Goal: Task Accomplishment & Management: Manage account settings

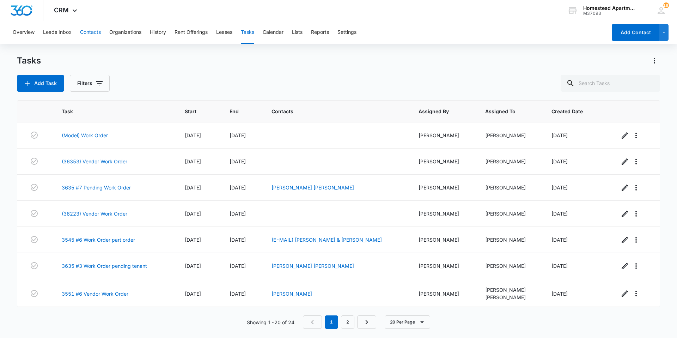
click at [98, 32] on button "Contacts" at bounding box center [90, 32] width 21 height 23
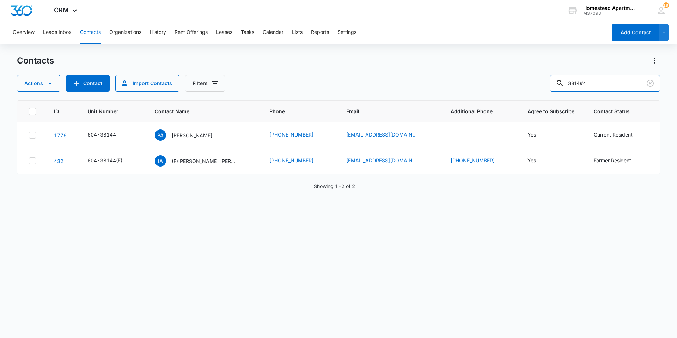
drag, startPoint x: 613, startPoint y: 84, endPoint x: 511, endPoint y: 87, distance: 101.9
click at [511, 87] on div "Actions Contact Import Contacts Filters 3814#4" at bounding box center [338, 83] width 643 height 17
type input "[PERSON_NAME]"
drag, startPoint x: 608, startPoint y: 81, endPoint x: 560, endPoint y: 89, distance: 48.6
click at [560, 89] on input "[PERSON_NAME]" at bounding box center [605, 83] width 110 height 17
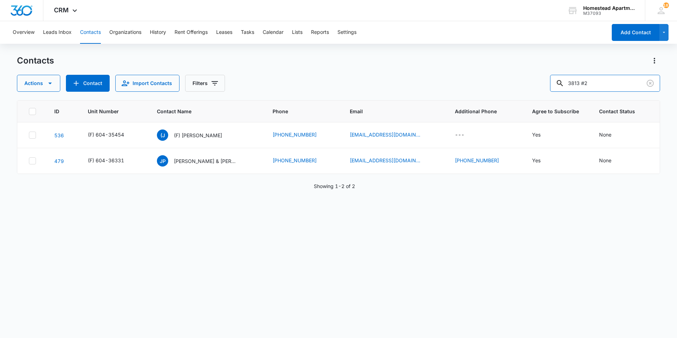
type input "3813 #2"
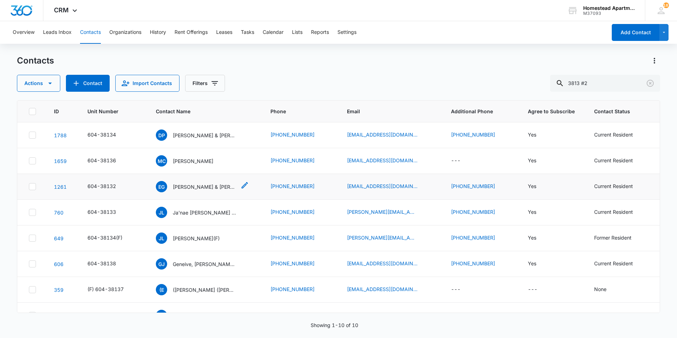
click at [227, 189] on p "[PERSON_NAME] & [PERSON_NAME]" at bounding box center [204, 186] width 63 height 7
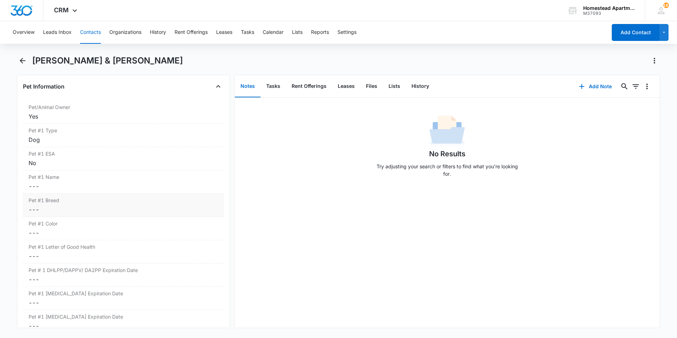
scroll to position [881, 0]
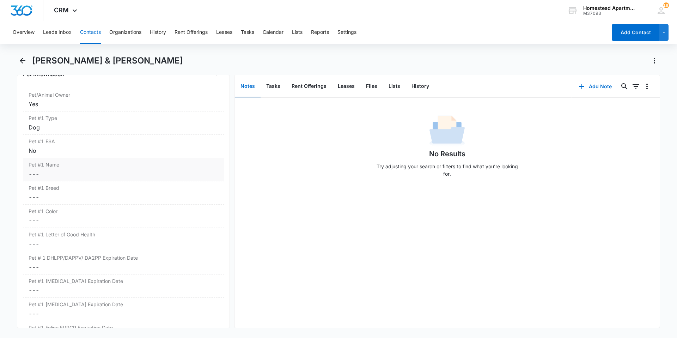
click at [60, 166] on label "Pet #1 Name" at bounding box center [124, 164] width 190 height 7
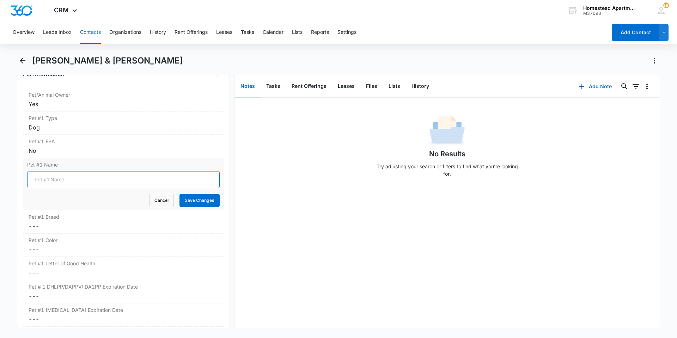
click at [64, 175] on input "Pet #1 Name" at bounding box center [123, 179] width 192 height 17
type input "Midas"
click at [186, 200] on button "Save Changes" at bounding box center [199, 200] width 40 height 13
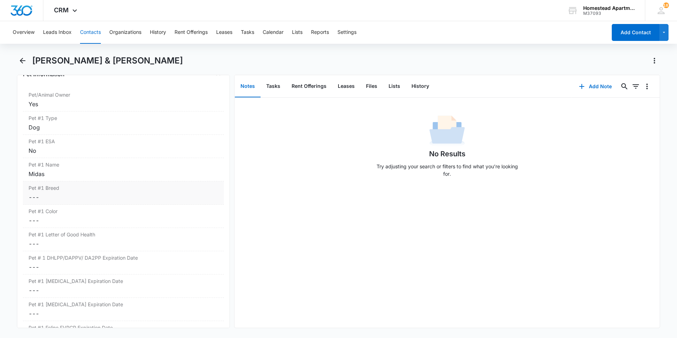
click at [63, 194] on dd "Cancel Save Changes ---" at bounding box center [124, 197] width 190 height 8
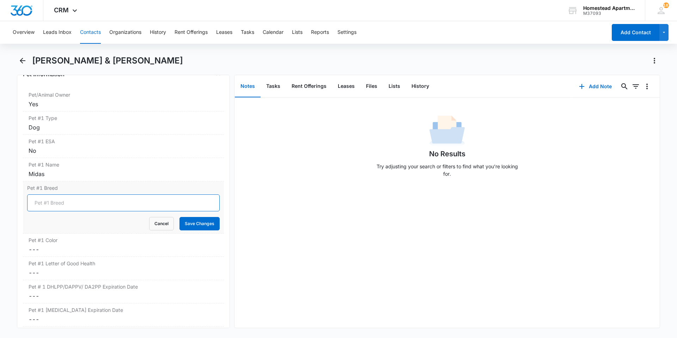
click at [66, 199] on input "Pet #1 Breed" at bounding box center [123, 202] width 192 height 17
type input "Retriever, Labrador(Mix)"
click at [196, 225] on button "Save Changes" at bounding box center [199, 223] width 40 height 13
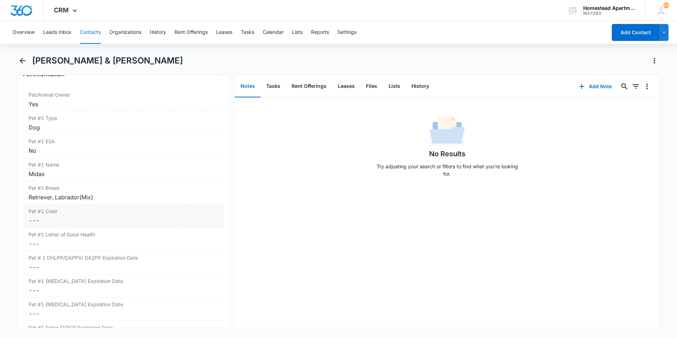
click at [76, 219] on dd "Cancel Save Changes ---" at bounding box center [124, 220] width 190 height 8
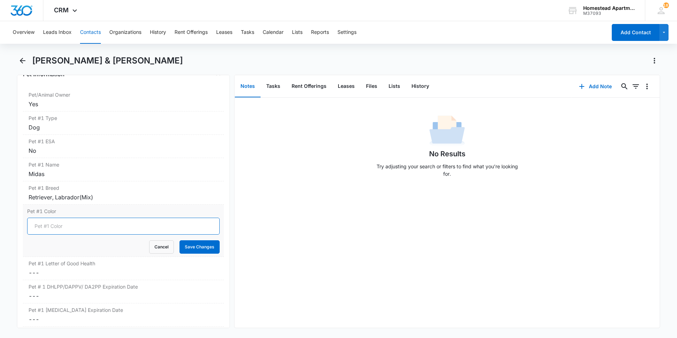
click at [72, 228] on input "Pet #1 Color" at bounding box center [123, 225] width 192 height 17
type input "Gold"
click at [205, 246] on button "Save Changes" at bounding box center [199, 246] width 40 height 13
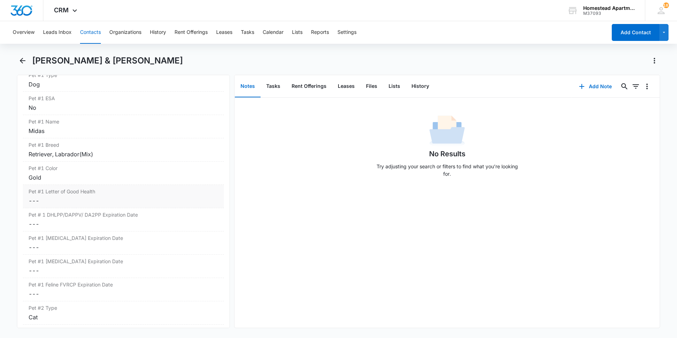
scroll to position [952, 0]
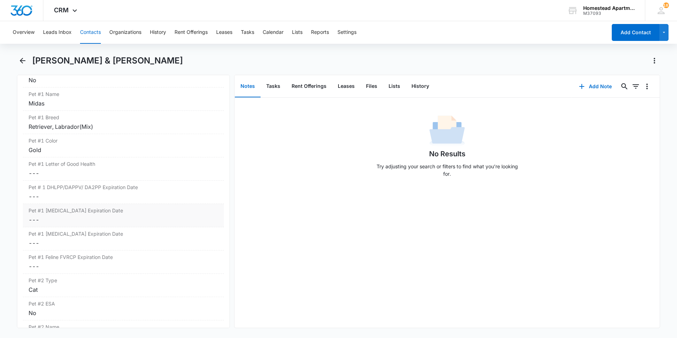
click at [104, 199] on dd "Cancel Save Changes ---" at bounding box center [124, 196] width 190 height 8
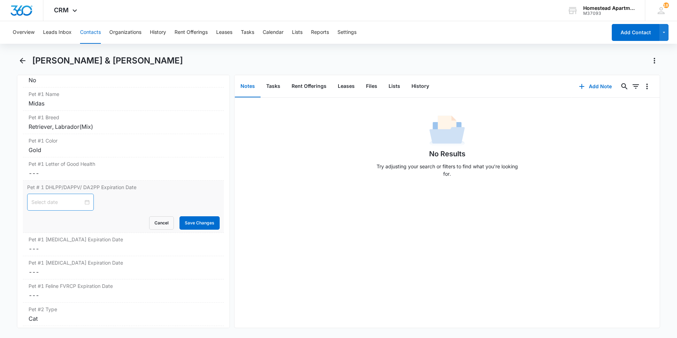
click at [56, 203] on input at bounding box center [57, 202] width 52 height 8
click at [70, 205] on input "[DATE]" at bounding box center [57, 202] width 52 height 8
click at [88, 219] on button "2025" at bounding box center [82, 219] width 12 height 14
click at [51, 306] on div "2028" at bounding box center [45, 307] width 21 height 8
click at [63, 205] on input "[DATE]" at bounding box center [57, 202] width 52 height 8
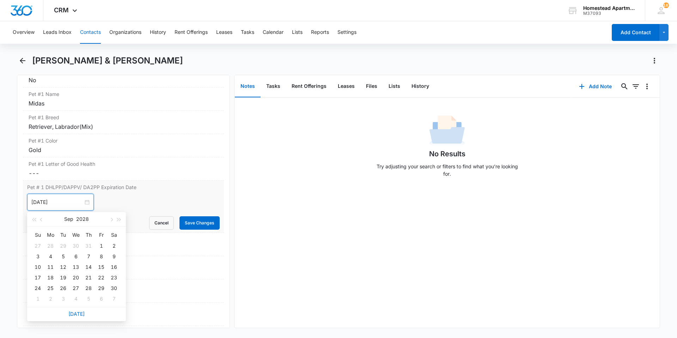
click at [63, 203] on input "[DATE]" at bounding box center [57, 202] width 52 height 8
type input "[DATE]"
click at [112, 204] on div "[DATE] Su Mo Tu We Th Fr Sa 27 28 29 30 31 1 2 3 4 5 6 7 8 9 10 11 12 13 14 15 …" at bounding box center [123, 202] width 192 height 17
click at [59, 200] on input at bounding box center [57, 202] width 52 height 8
click at [39, 220] on button "button" at bounding box center [42, 219] width 8 height 14
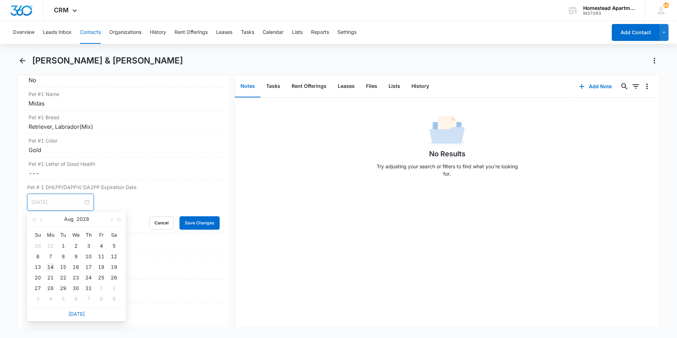
type input "[DATE]"
click at [54, 266] on div "14" at bounding box center [50, 267] width 8 height 8
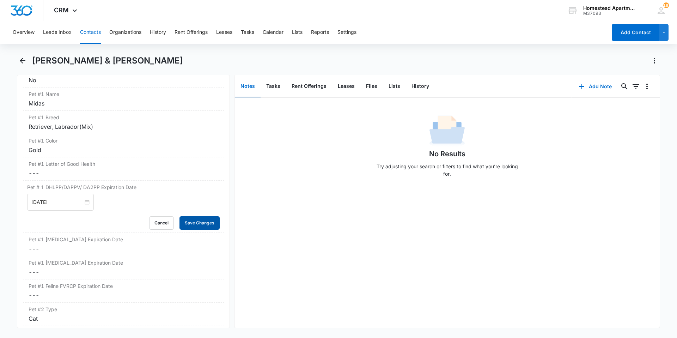
click at [188, 225] on button "Save Changes" at bounding box center [199, 222] width 40 height 13
click at [82, 247] on dd "Cancel Save Changes ---" at bounding box center [124, 248] width 190 height 8
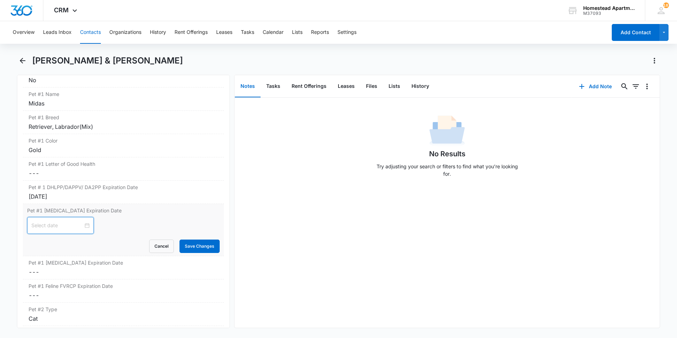
click at [56, 225] on input at bounding box center [57, 225] width 52 height 8
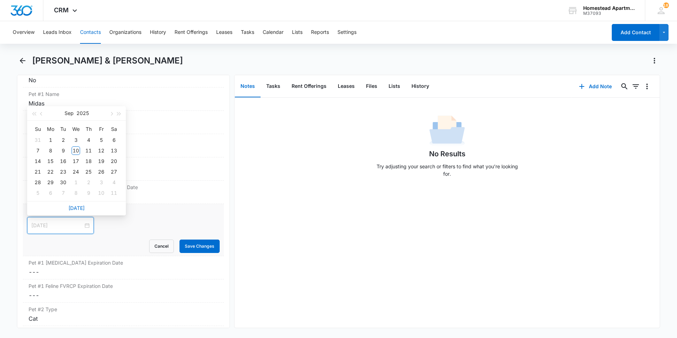
type input "[DATE]"
click at [114, 112] on button "button" at bounding box center [111, 113] width 8 height 14
click at [41, 114] on span "button" at bounding box center [42, 114] width 4 height 4
click at [87, 112] on button "2025" at bounding box center [82, 113] width 12 height 14
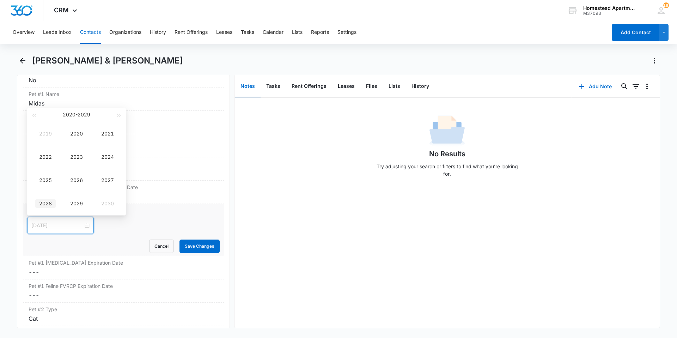
type input "[DATE]"
click at [53, 202] on div "2028" at bounding box center [45, 203] width 21 height 8
type input "[DATE]"
click at [50, 159] on div "14" at bounding box center [50, 161] width 8 height 8
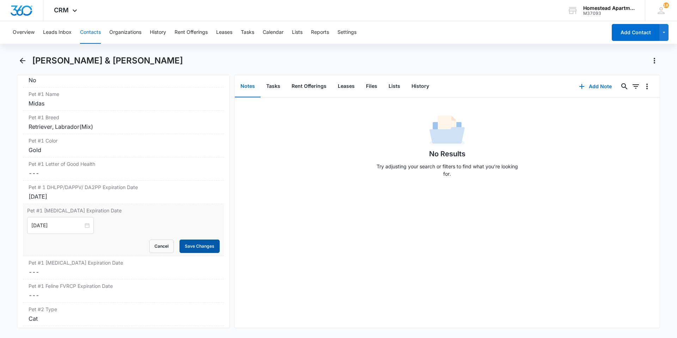
click at [189, 248] on button "Save Changes" at bounding box center [199, 245] width 40 height 13
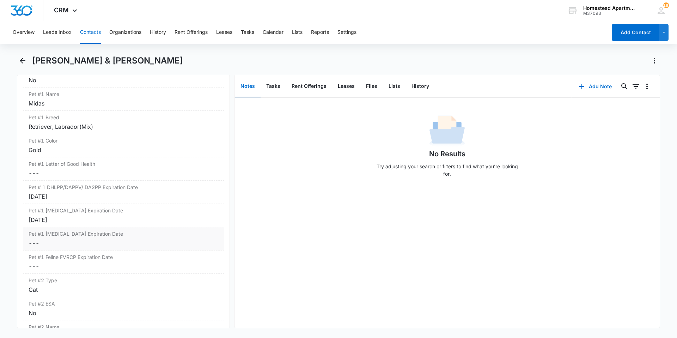
click at [74, 243] on dd "Cancel Save Changes ---" at bounding box center [124, 243] width 190 height 8
click at [75, 219] on div "[DATE]" at bounding box center [124, 219] width 190 height 8
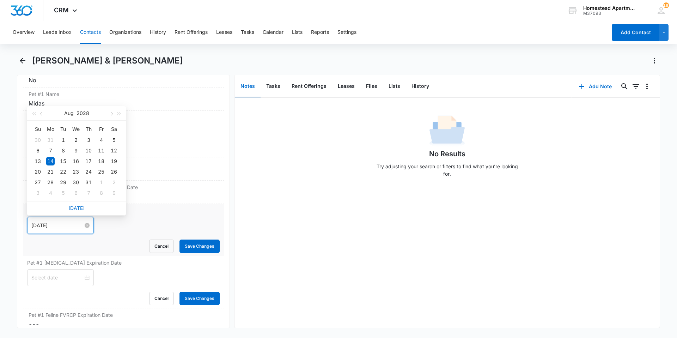
click at [65, 227] on input "[DATE]" at bounding box center [57, 225] width 52 height 8
click at [80, 112] on button "2028" at bounding box center [82, 113] width 13 height 14
click at [70, 182] on div "2026" at bounding box center [76, 180] width 21 height 8
type input "[DATE]"
click at [196, 243] on button "Save Changes" at bounding box center [199, 245] width 40 height 13
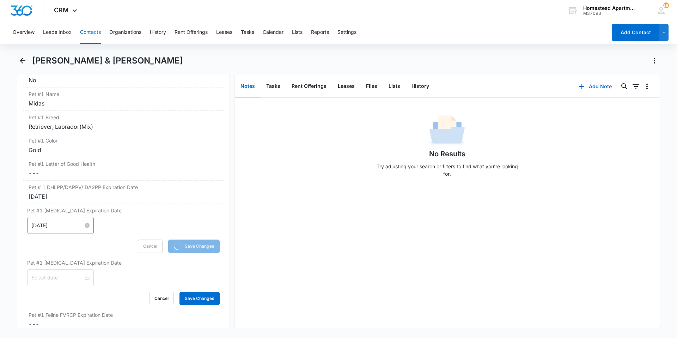
click at [72, 227] on input "[DATE]" at bounding box center [57, 225] width 52 height 8
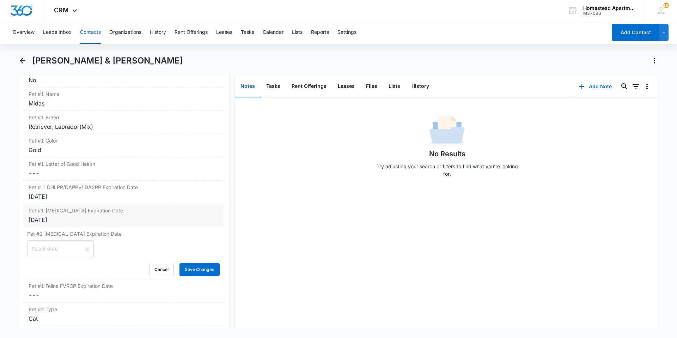
click at [65, 221] on div "[DATE]" at bounding box center [124, 219] width 190 height 8
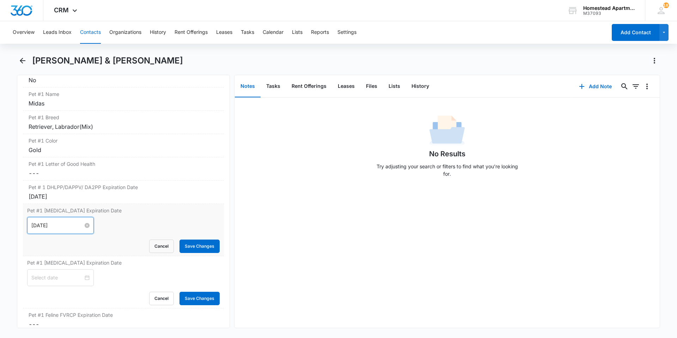
click at [65, 221] on input "[DATE]" at bounding box center [57, 225] width 52 height 8
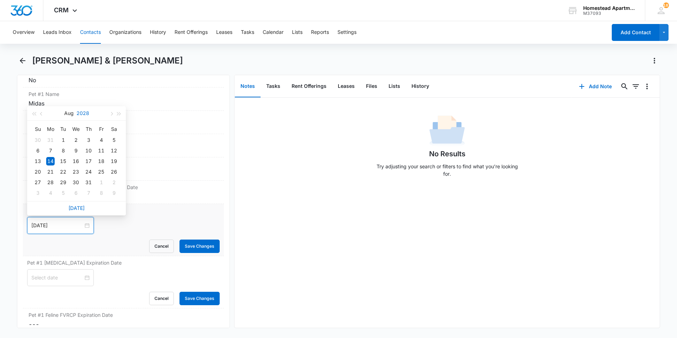
click at [86, 110] on button "2028" at bounding box center [82, 113] width 13 height 14
click at [78, 179] on div "2026" at bounding box center [76, 180] width 21 height 8
type input "[DATE]"
click at [100, 160] on div "14" at bounding box center [101, 161] width 8 height 8
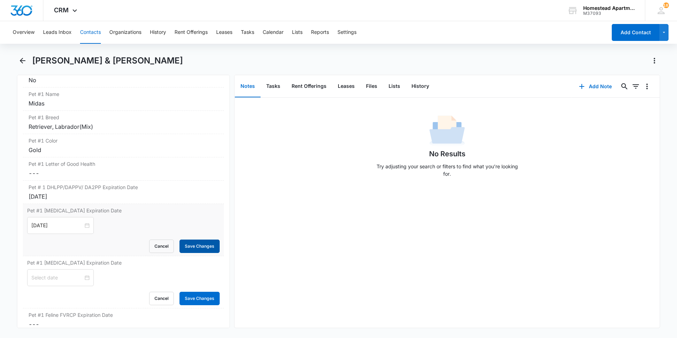
click at [191, 244] on button "Save Changes" at bounding box center [199, 245] width 40 height 13
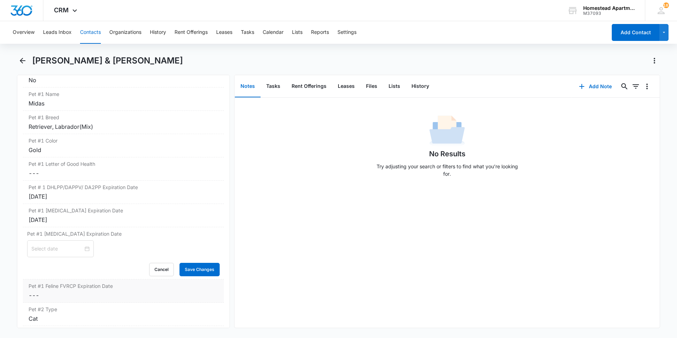
click at [50, 285] on label "Pet #1 Feline FVRCP Expiration Date" at bounding box center [124, 285] width 190 height 7
click at [56, 251] on input at bounding box center [57, 249] width 52 height 8
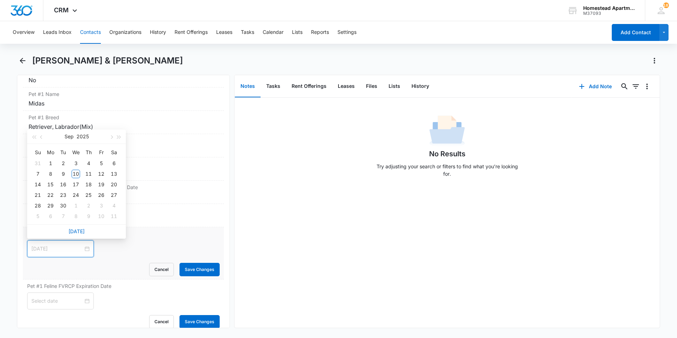
type input "[DATE]"
click at [79, 138] on button "2025" at bounding box center [82, 136] width 12 height 14
type input "[DATE]"
click at [48, 223] on div "2028" at bounding box center [45, 226] width 21 height 8
type input "[DATE]"
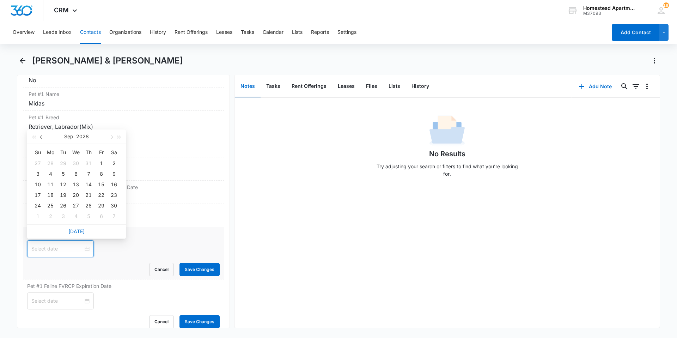
click at [43, 138] on button "button" at bounding box center [42, 136] width 8 height 14
type input "[DATE]"
click at [52, 186] on div "14" at bounding box center [50, 184] width 8 height 8
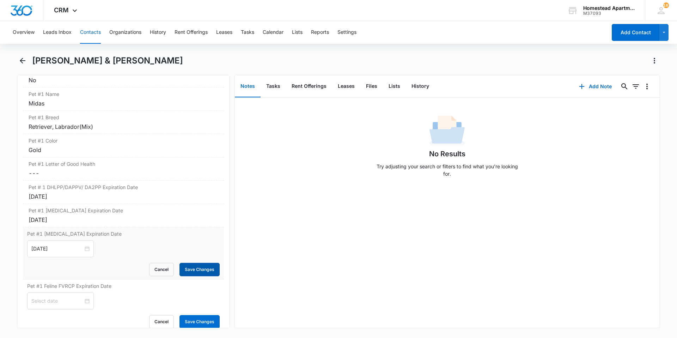
click at [189, 271] on button "Save Changes" at bounding box center [199, 269] width 40 height 13
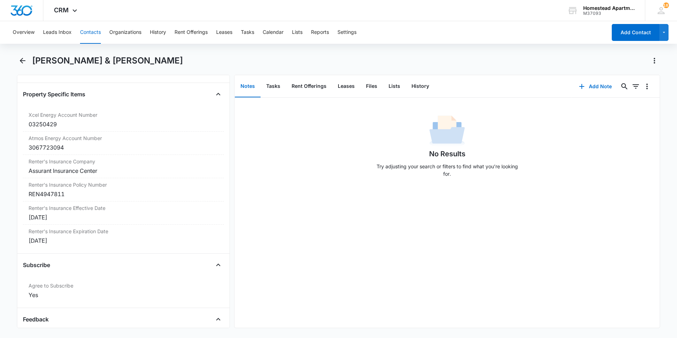
scroll to position [1410, 0]
